Goal: Transaction & Acquisition: Purchase product/service

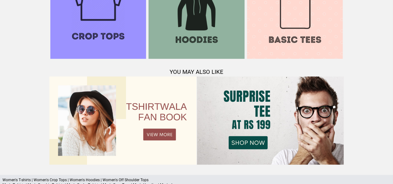
scroll to position [517, 0]
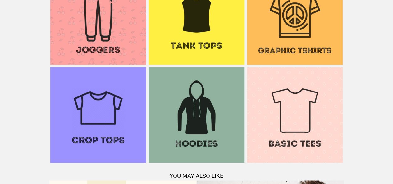
click at [314, 26] on img at bounding box center [295, 17] width 96 height 96
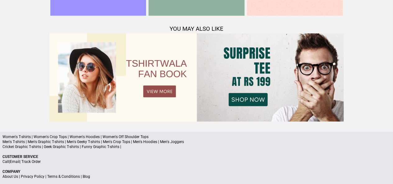
scroll to position [686, 0]
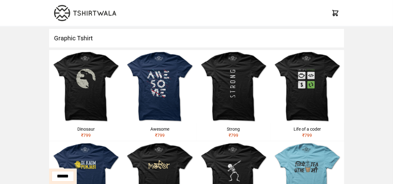
click at [163, 41] on h1 "Graphic Tshirt" at bounding box center [196, 38] width 295 height 19
click at [162, 42] on h1 "Graphic Tshirt" at bounding box center [196, 38] width 295 height 19
click at [120, 43] on h1 "Graphic Tshirt" at bounding box center [196, 38] width 295 height 19
click at [118, 24] on div at bounding box center [196, 13] width 295 height 26
click at [109, 36] on h1 "Graphic Tshirt" at bounding box center [196, 38] width 295 height 19
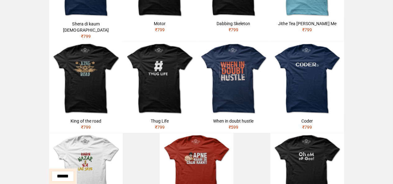
scroll to position [176, 0]
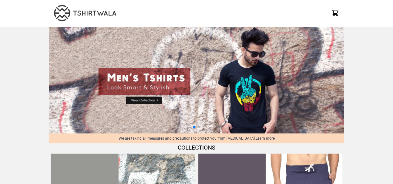
scroll to position [103, 0]
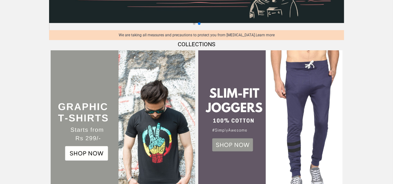
click at [107, 125] on img at bounding box center [123, 122] width 144 height 144
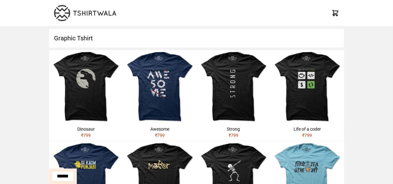
click at [146, 37] on h1 "Graphic Tshirt" at bounding box center [196, 38] width 295 height 19
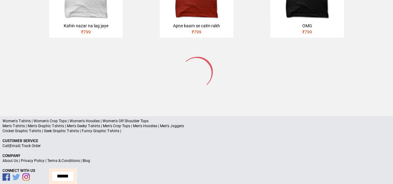
scroll to position [280, 0]
